Goal: Task Accomplishment & Management: Complete application form

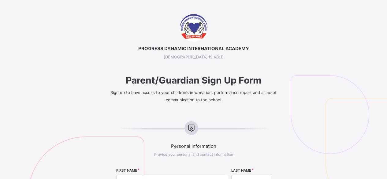
select select "**"
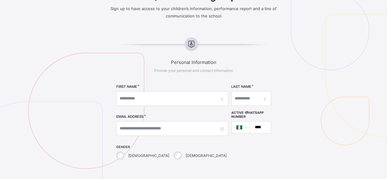
scroll to position [84, 0]
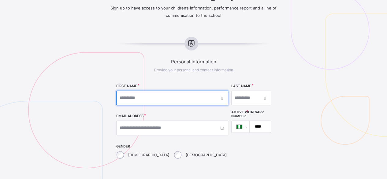
click at [172, 97] on input "text" at bounding box center [172, 97] width 112 height 15
type input "*******"
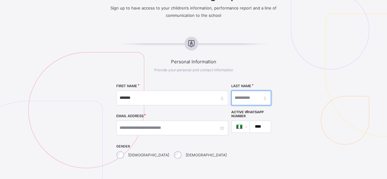
click at [231, 97] on input "text" at bounding box center [251, 97] width 40 height 15
type input "********"
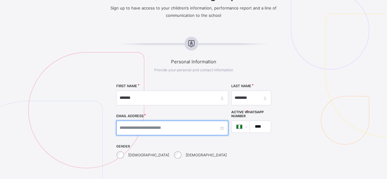
click at [176, 127] on input "text" at bounding box center [172, 127] width 112 height 15
type input "**********"
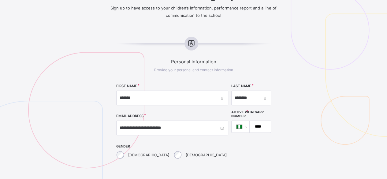
click at [251, 126] on input "****" at bounding box center [259, 127] width 16 height 12
type input "**********"
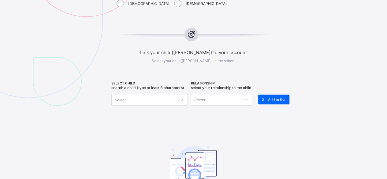
scroll to position [240, 0]
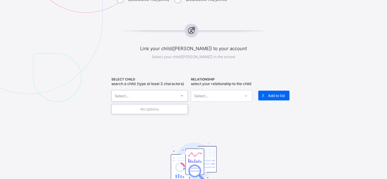
click at [139, 93] on div "Select..." at bounding box center [144, 95] width 64 height 9
type input "****"
click at [138, 109] on div "[PERSON_NAME]" at bounding box center [145, 110] width 61 height 6
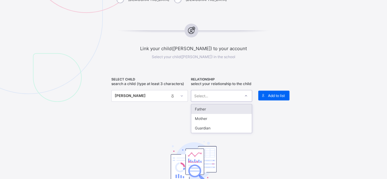
click at [247, 99] on icon at bounding box center [246, 96] width 4 height 6
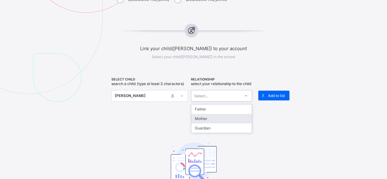
click at [218, 123] on div "Mother" at bounding box center [221, 118] width 60 height 9
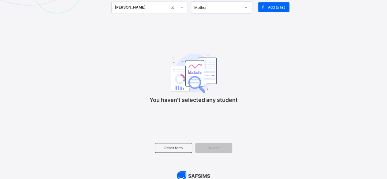
scroll to position [332, 0]
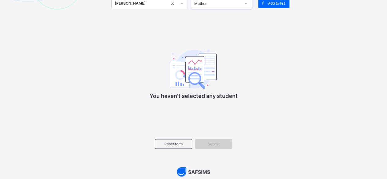
click at [218, 146] on span "Submit" at bounding box center [214, 143] width 28 height 5
click at [216, 146] on span "Submit" at bounding box center [214, 143] width 28 height 5
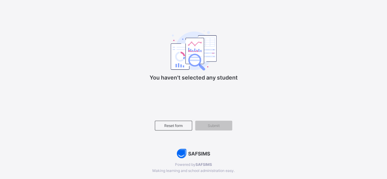
scroll to position [351, 0]
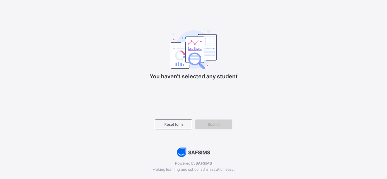
click at [207, 126] on span "Submit" at bounding box center [214, 124] width 28 height 5
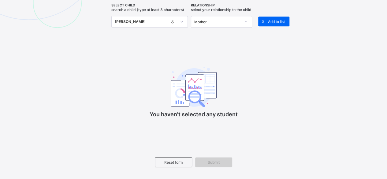
scroll to position [308, 0]
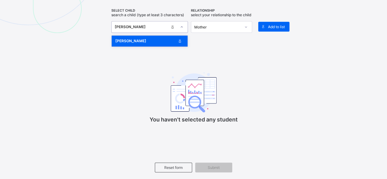
click at [183, 25] on icon at bounding box center [182, 27] width 4 height 6
click at [180, 40] on icon at bounding box center [180, 41] width 8 height 6
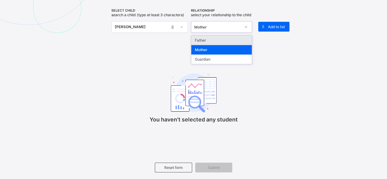
click at [247, 30] on icon at bounding box center [246, 27] width 4 height 6
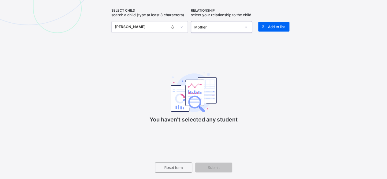
click at [249, 31] on div at bounding box center [245, 27] width 10 height 10
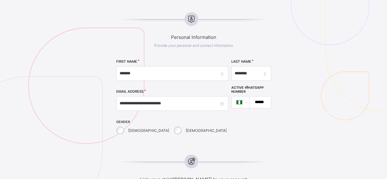
scroll to position [108, 0]
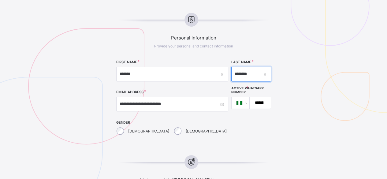
click at [231, 71] on input "********" at bounding box center [251, 74] width 40 height 15
type input "*"
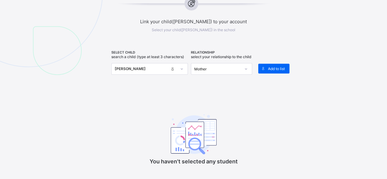
scroll to position [269, 0]
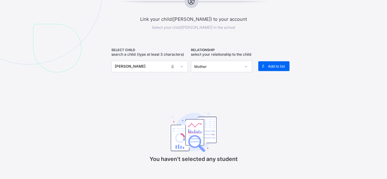
type input "**********"
click at [130, 120] on div "You haven't selected any student" at bounding box center [193, 133] width 164 height 77
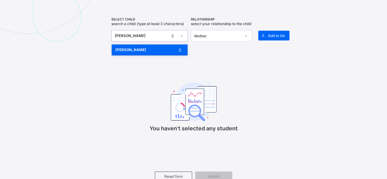
scroll to position [300, 0]
click at [143, 50] on div "[PERSON_NAME]" at bounding box center [145, 49] width 61 height 6
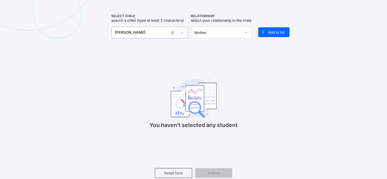
scroll to position [302, 0]
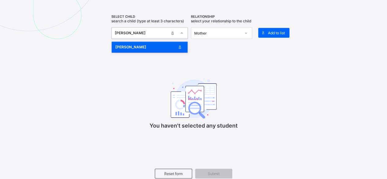
click at [159, 30] on div "[PERSON_NAME]" at bounding box center [142, 33] width 54 height 6
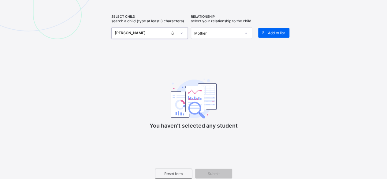
click at [159, 30] on div "[PERSON_NAME]" at bounding box center [142, 33] width 54 height 6
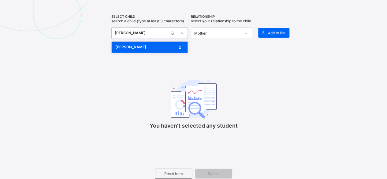
click at [159, 30] on div "[PERSON_NAME]" at bounding box center [142, 33] width 54 height 6
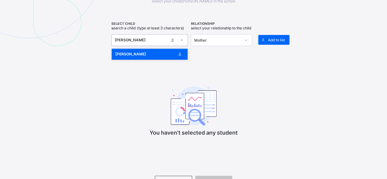
scroll to position [295, 0]
click at [163, 51] on div "[PERSON_NAME]" at bounding box center [145, 54] width 61 height 6
click at [163, 37] on div "[PERSON_NAME]" at bounding box center [142, 40] width 54 height 6
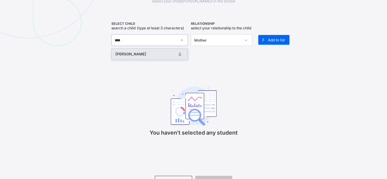
type input "*****"
click at [147, 52] on div "[PERSON_NAME]" at bounding box center [145, 54] width 61 height 6
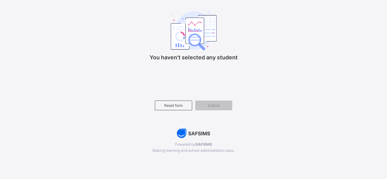
scroll to position [370, 0]
click at [219, 106] on span "Submit" at bounding box center [214, 105] width 28 height 5
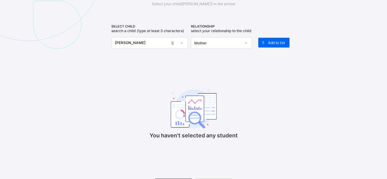
scroll to position [292, 0]
click at [174, 124] on img at bounding box center [193, 109] width 46 height 40
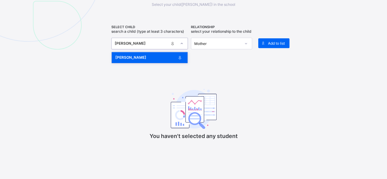
click at [174, 45] on div "[PERSON_NAME]" at bounding box center [144, 43] width 64 height 9
click at [169, 54] on div "[PERSON_NAME]" at bounding box center [145, 57] width 61 height 6
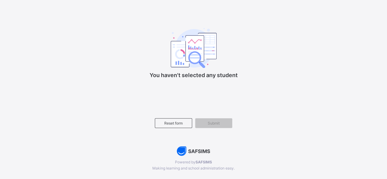
scroll to position [353, 0]
click at [214, 128] on div "Submit" at bounding box center [213, 123] width 37 height 10
click at [214, 125] on span "Submit" at bounding box center [214, 123] width 28 height 5
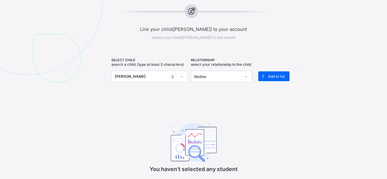
scroll to position [258, 0]
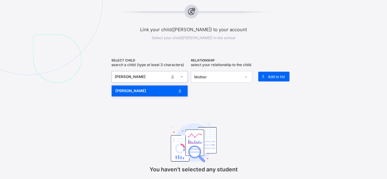
click at [158, 74] on div "[PERSON_NAME]" at bounding box center [142, 77] width 54 height 6
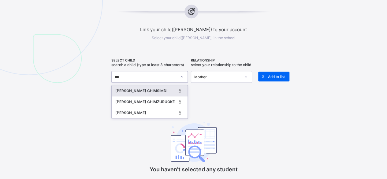
type input "****"
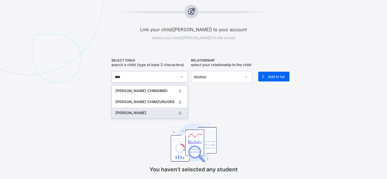
click at [138, 112] on div "[PERSON_NAME]" at bounding box center [145, 113] width 61 height 6
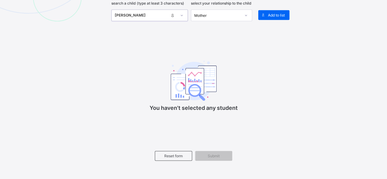
scroll to position [320, 0]
click at [207, 156] on span "Submit" at bounding box center [214, 155] width 28 height 5
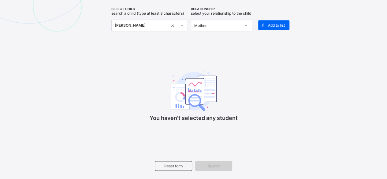
scroll to position [311, 0]
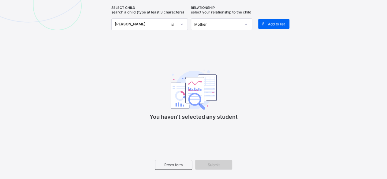
click at [210, 166] on span "Submit" at bounding box center [214, 164] width 28 height 5
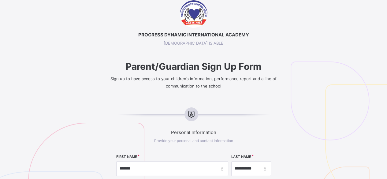
scroll to position [0, 0]
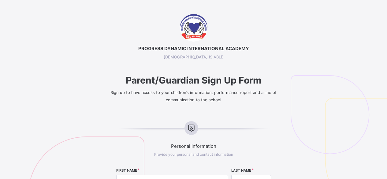
select select "**"
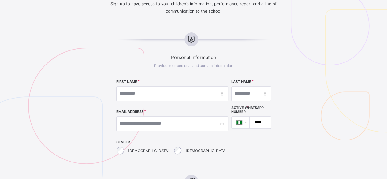
scroll to position [90, 0]
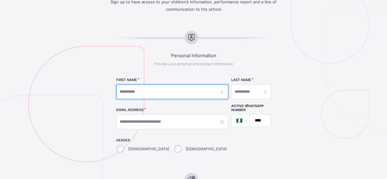
click at [131, 91] on input "text" at bounding box center [172, 91] width 112 height 15
type input "*******"
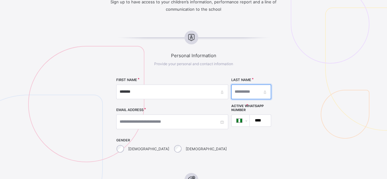
click at [231, 89] on input "text" at bounding box center [251, 91] width 40 height 15
type input "**********"
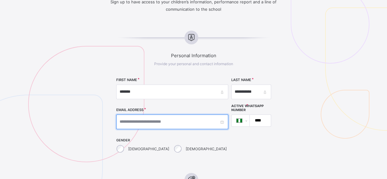
click at [171, 119] on input "text" at bounding box center [172, 121] width 112 height 15
type input "**********"
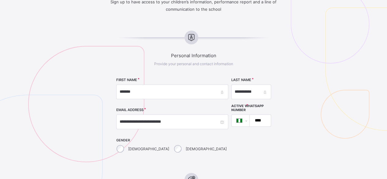
click at [251, 115] on input "****" at bounding box center [259, 121] width 16 height 12
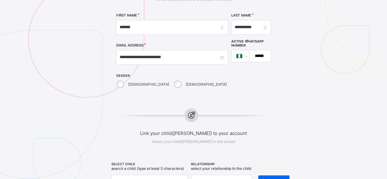
scroll to position [161, 0]
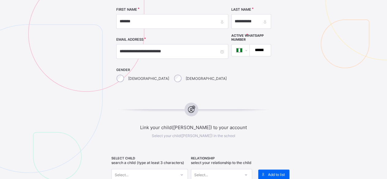
type input "**********"
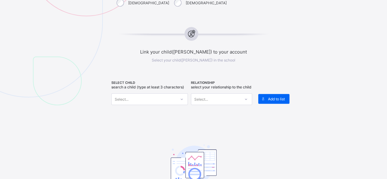
scroll to position [237, 0]
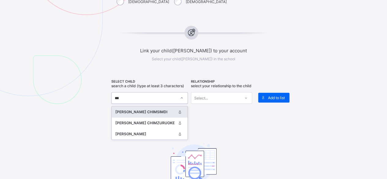
type input "****"
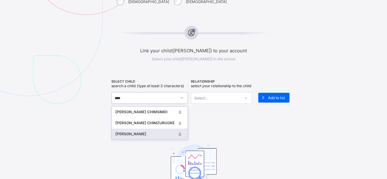
click at [135, 131] on div "[PERSON_NAME]" at bounding box center [145, 134] width 61 height 6
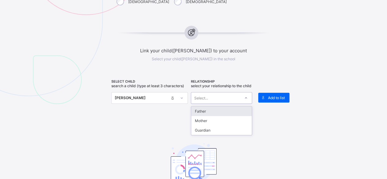
click at [223, 101] on div "Select..." at bounding box center [215, 97] width 49 height 9
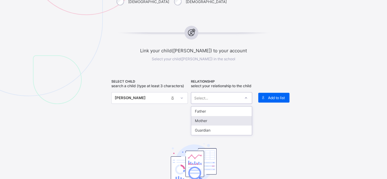
click at [209, 123] on div "Mother" at bounding box center [221, 120] width 60 height 9
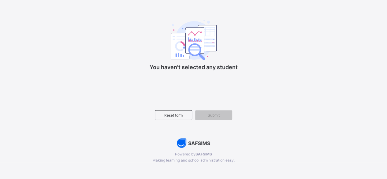
scroll to position [361, 0]
click at [227, 116] on span "Submit" at bounding box center [214, 114] width 28 height 5
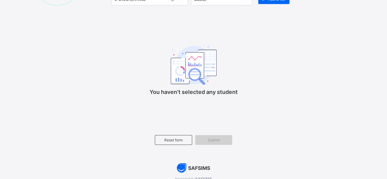
scroll to position [338, 0]
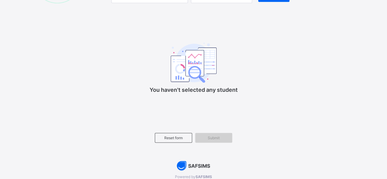
click at [216, 140] on span "Submit" at bounding box center [214, 137] width 28 height 5
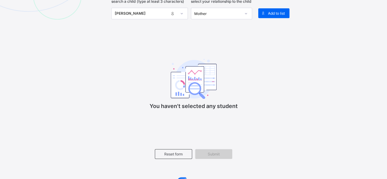
scroll to position [322, 0]
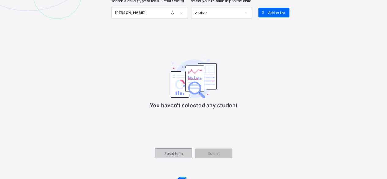
click at [174, 156] on span "Reset form" at bounding box center [172, 153] width 27 height 5
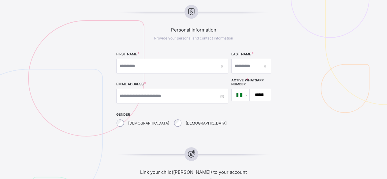
scroll to position [115, 0]
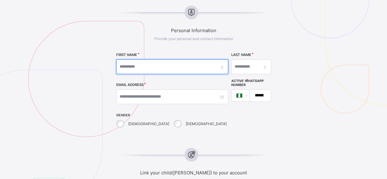
click at [163, 67] on input "text" at bounding box center [172, 66] width 112 height 15
type input "*******"
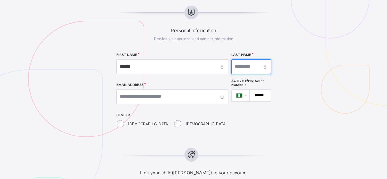
click at [231, 67] on input "text" at bounding box center [251, 66] width 40 height 15
type input "**********"
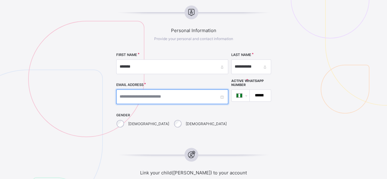
click at [173, 91] on input "text" at bounding box center [172, 96] width 112 height 15
type input "**********"
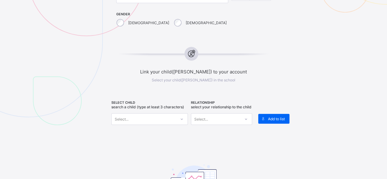
scroll to position [217, 0]
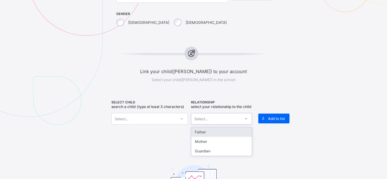
click at [205, 122] on div "Select..." at bounding box center [201, 119] width 14 height 12
click at [201, 143] on div "Mother" at bounding box center [221, 141] width 60 height 9
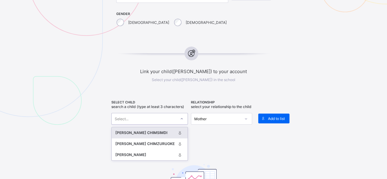
click at [167, 119] on div "Select..." at bounding box center [144, 118] width 64 height 9
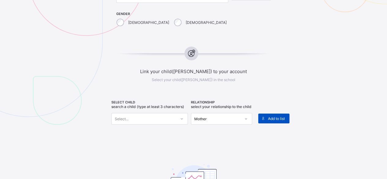
click at [271, 116] on span "Add to list" at bounding box center [276, 118] width 17 height 5
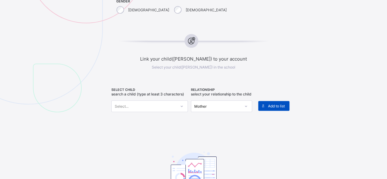
scroll to position [230, 0]
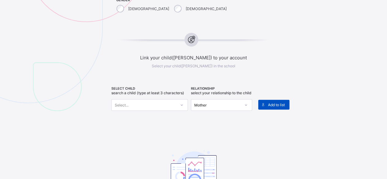
click at [273, 103] on span "Add to list" at bounding box center [276, 104] width 17 height 5
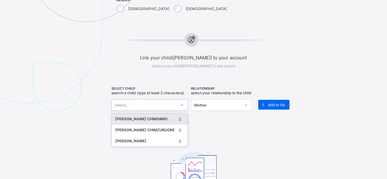
click at [163, 104] on div "Select..." at bounding box center [144, 105] width 64 height 9
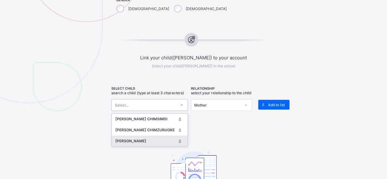
click at [149, 138] on div "[PERSON_NAME]" at bounding box center [145, 141] width 61 height 6
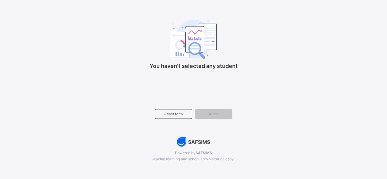
scroll to position [377, 0]
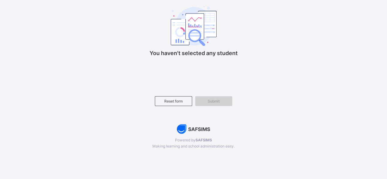
click at [220, 103] on span "Submit" at bounding box center [214, 101] width 28 height 5
click at [211, 102] on span "Submit" at bounding box center [214, 101] width 28 height 5
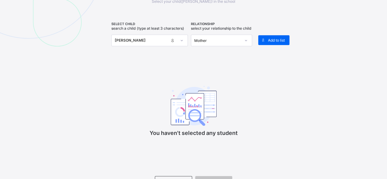
scroll to position [293, 0]
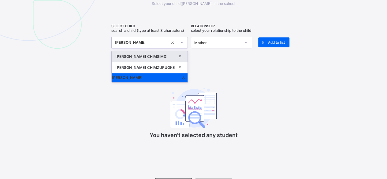
click at [185, 43] on div at bounding box center [181, 43] width 10 height 10
click at [158, 79] on div "[PERSON_NAME]" at bounding box center [146, 78] width 68 height 6
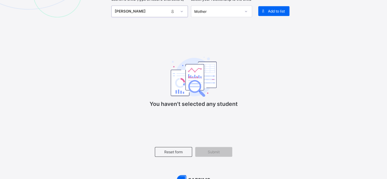
scroll to position [377, 0]
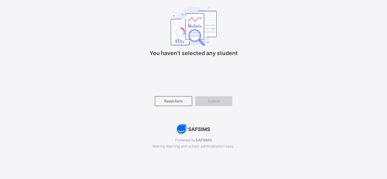
click at [222, 101] on span "Submit" at bounding box center [214, 101] width 28 height 5
